Goal: Information Seeking & Learning: Find contact information

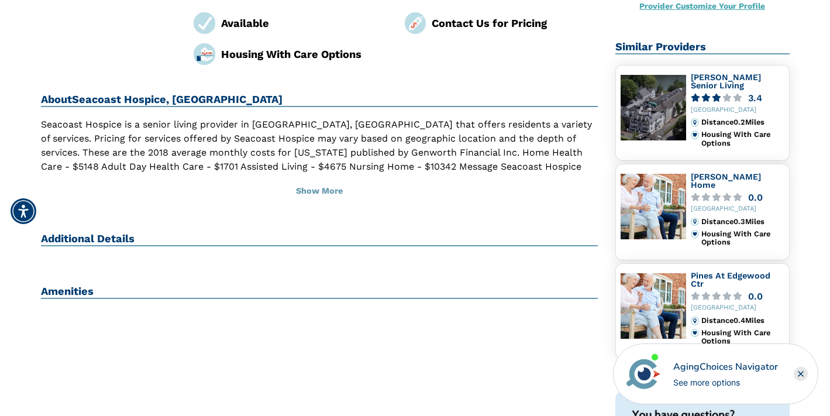
scroll to position [236, 0]
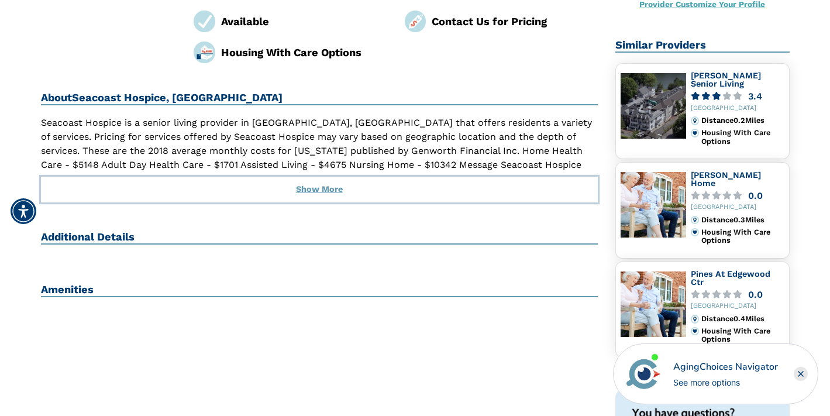
click at [322, 177] on button "Show More" at bounding box center [320, 190] width 558 height 26
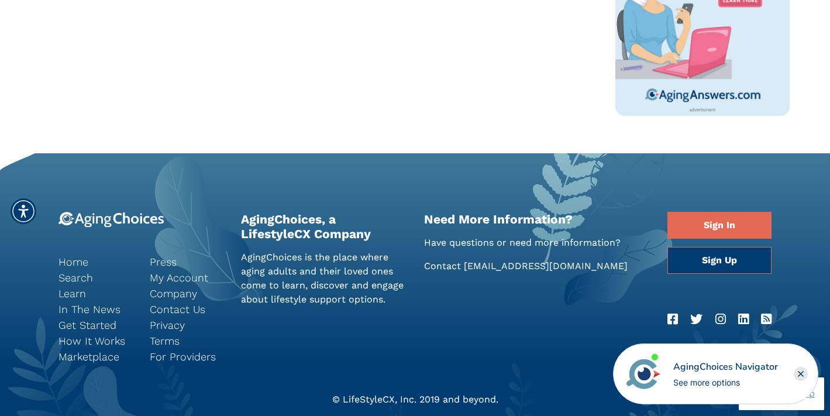
scroll to position [735, 0]
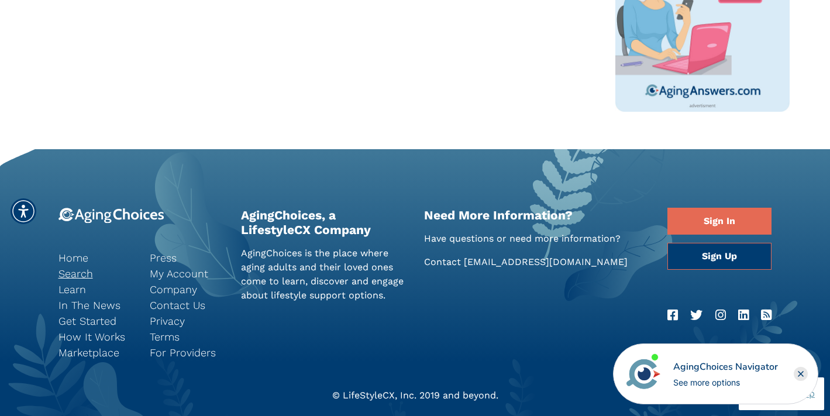
click at [65, 274] on link "Search" at bounding box center [96, 274] width 74 height 16
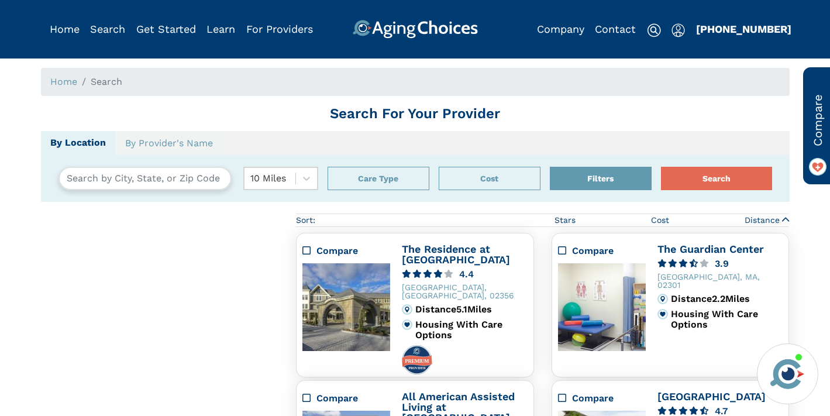
type input "[GEOGRAPHIC_DATA][US_STATE]"
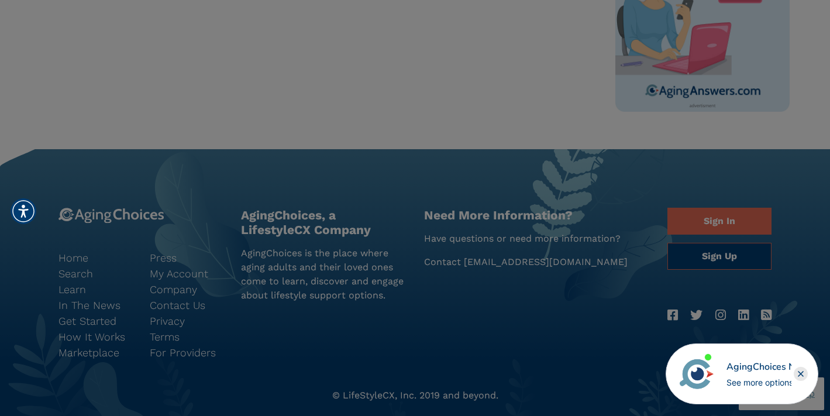
scroll to position [680, 0]
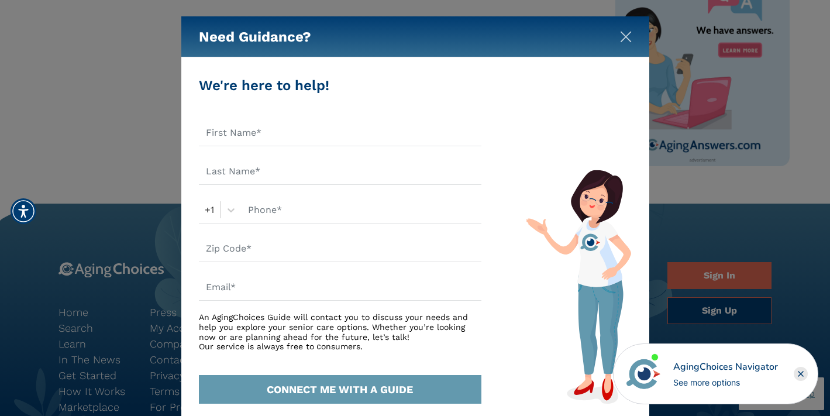
click at [625, 36] on img "Close" at bounding box center [626, 37] width 12 height 12
